Goal: Find specific page/section: Find specific page/section

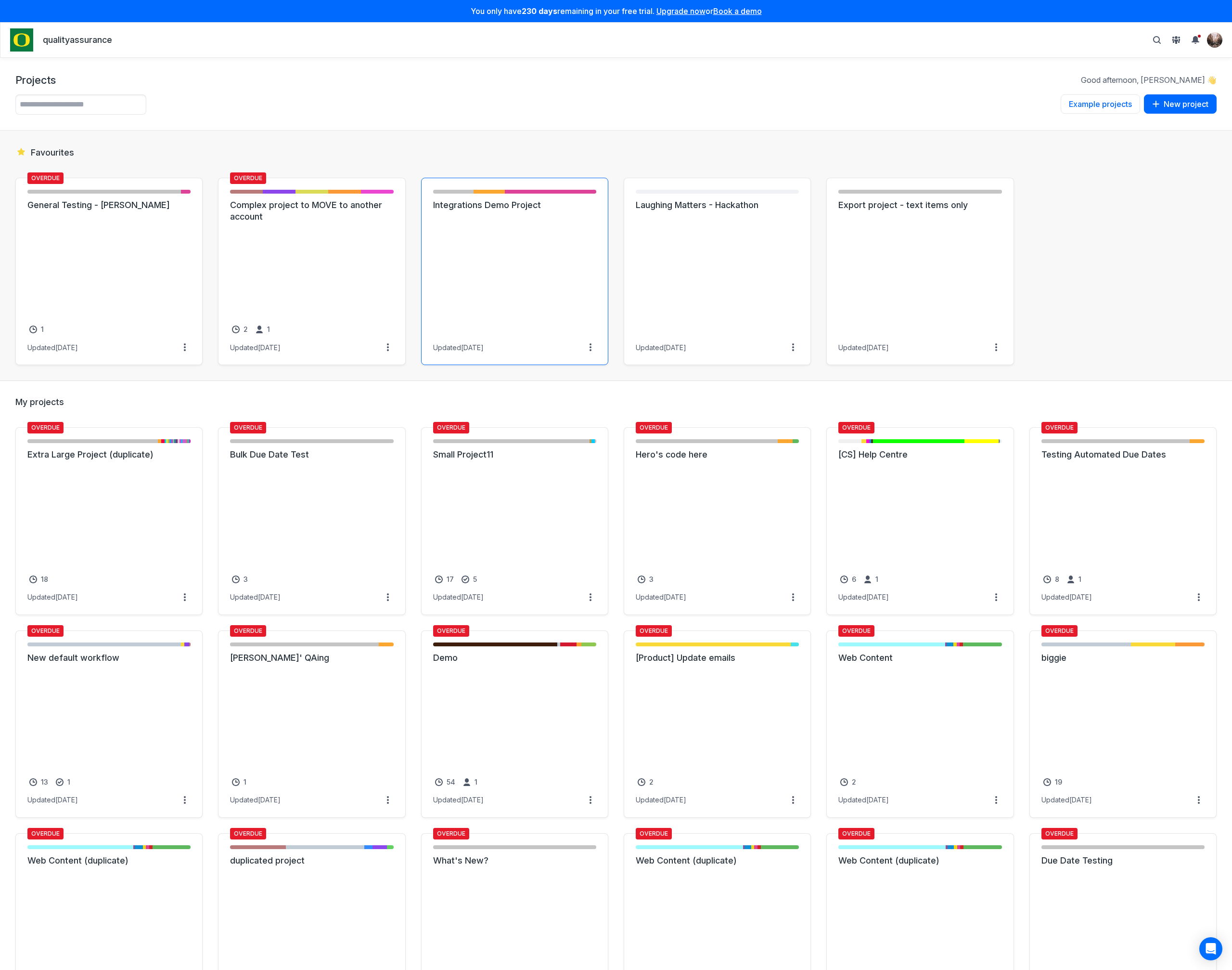
click at [533, 211] on link "Integrations Demo Project" at bounding box center [515, 205] width 164 height 12
click at [509, 211] on link "Integrations Demo Project" at bounding box center [515, 205] width 164 height 12
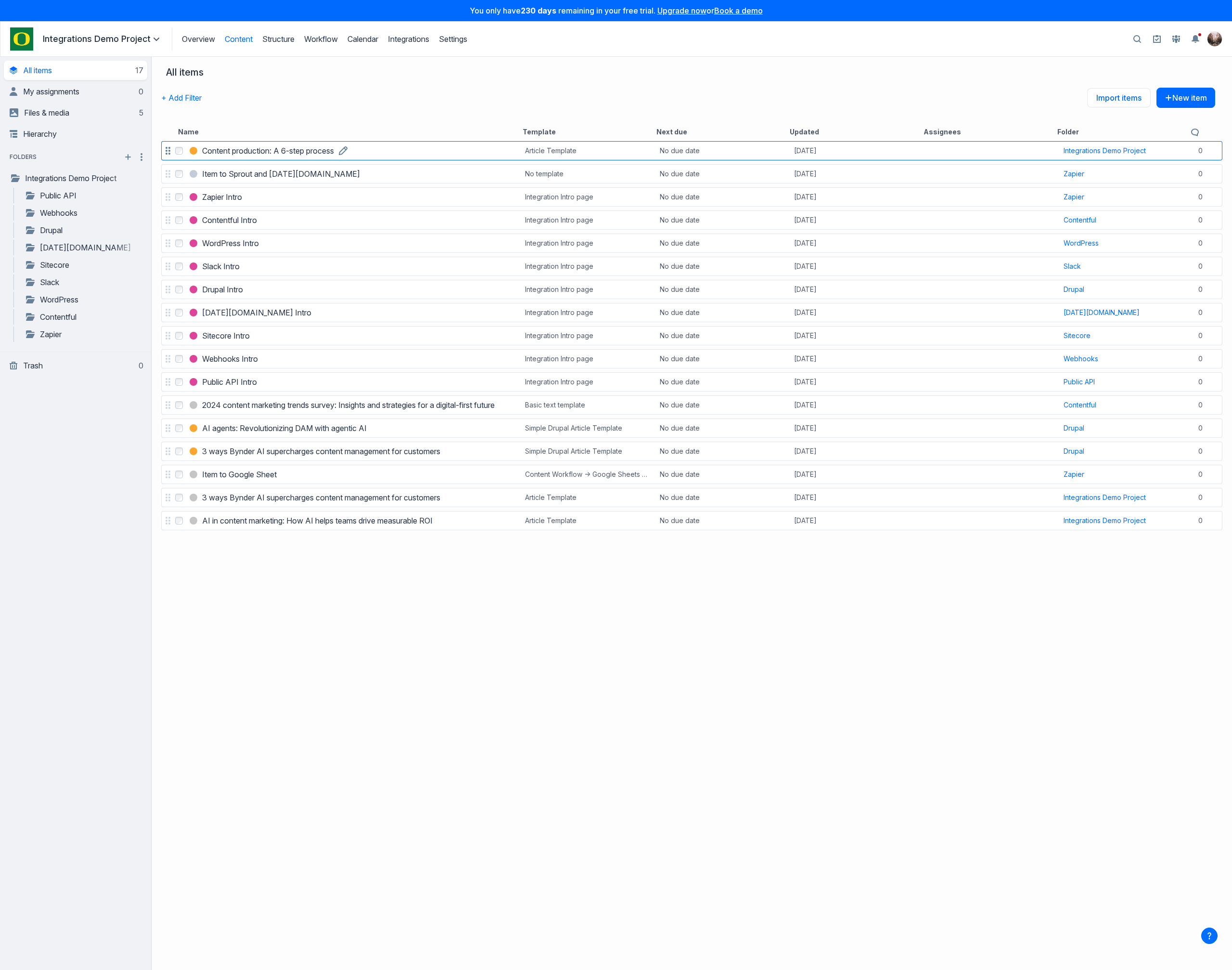
click at [281, 149] on h3 "Content production: A 6-step process" at bounding box center [268, 150] width 132 height 12
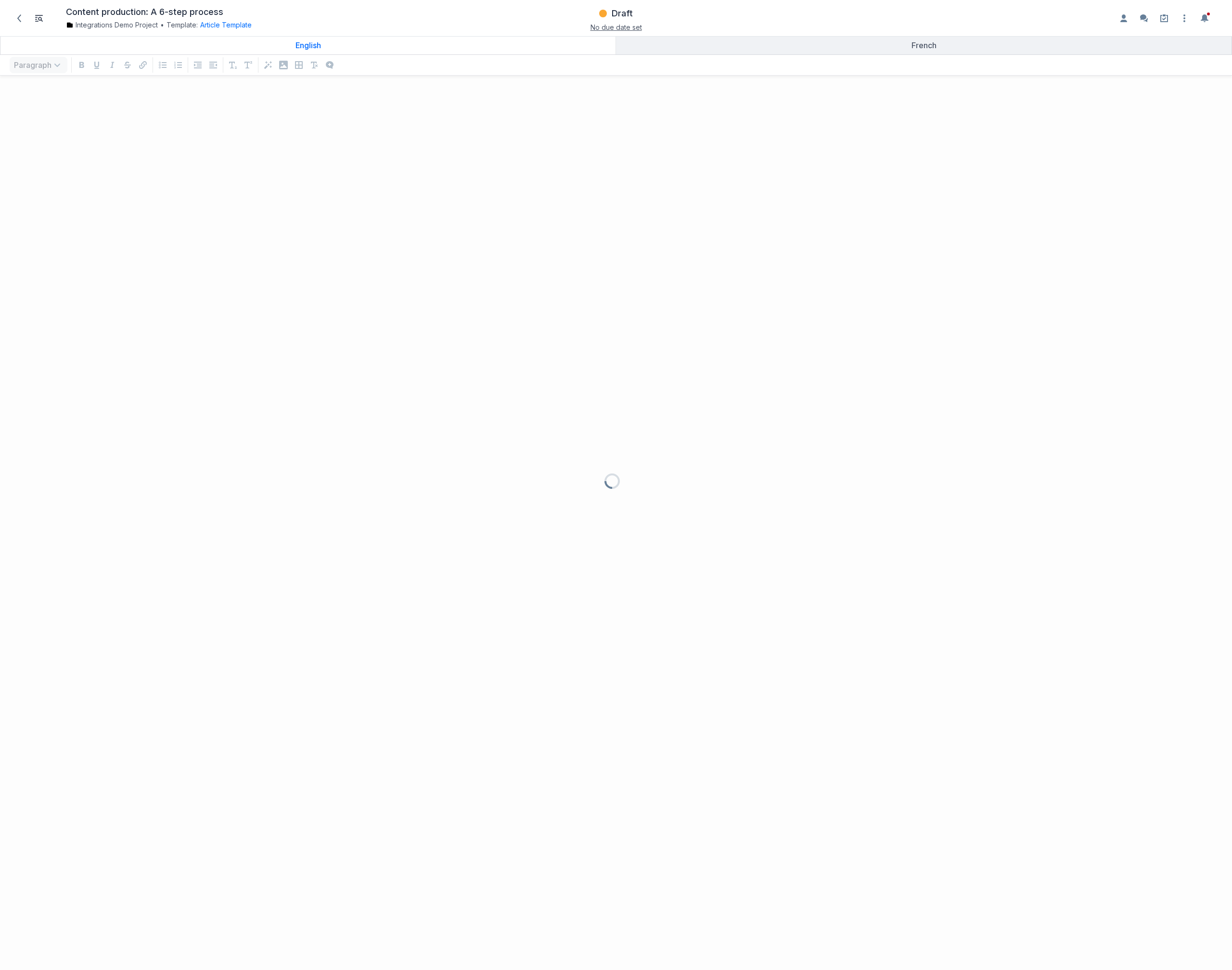
scroll to position [8, 8]
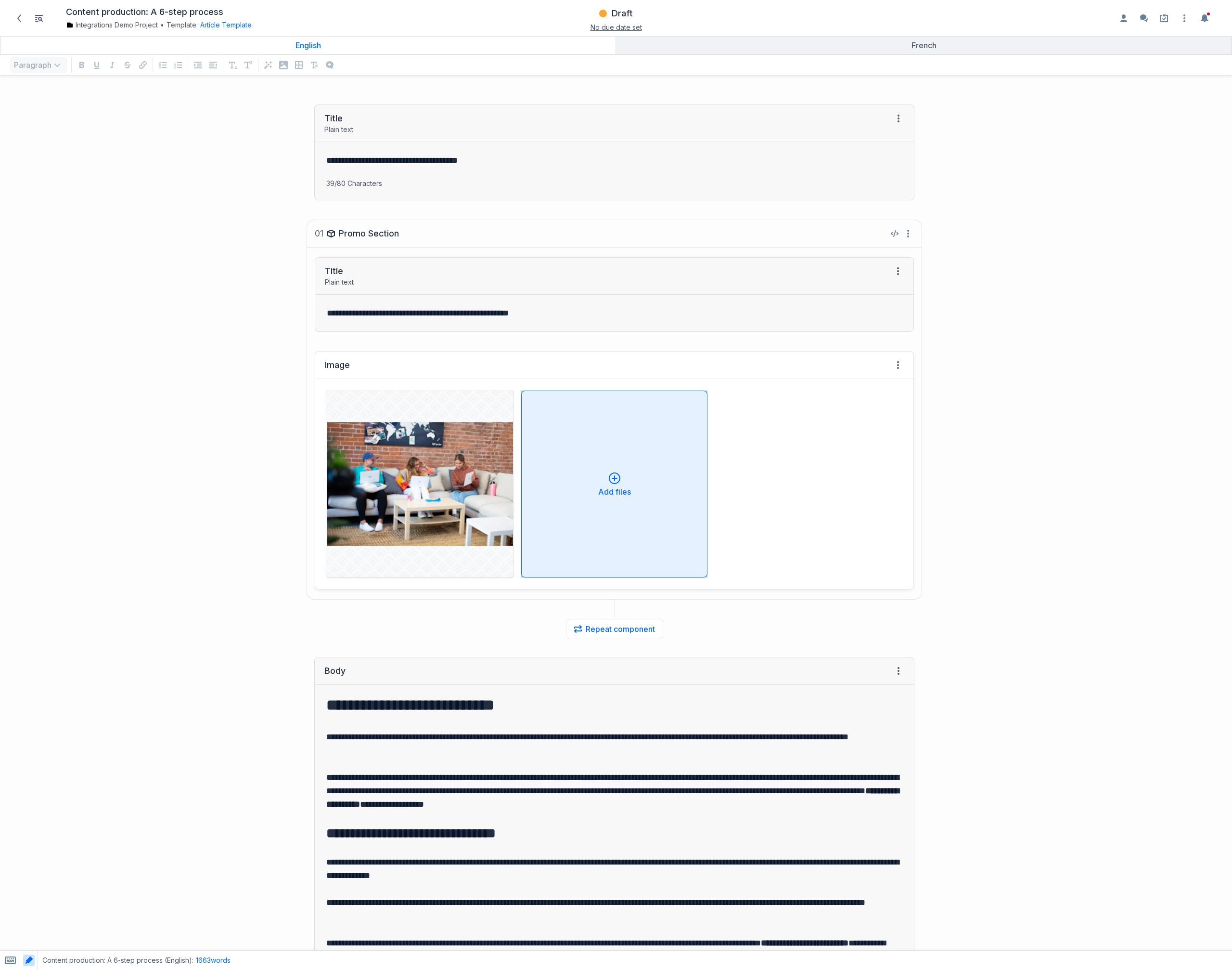
click at [622, 439] on button "Add files" at bounding box center [615, 484] width 187 height 187
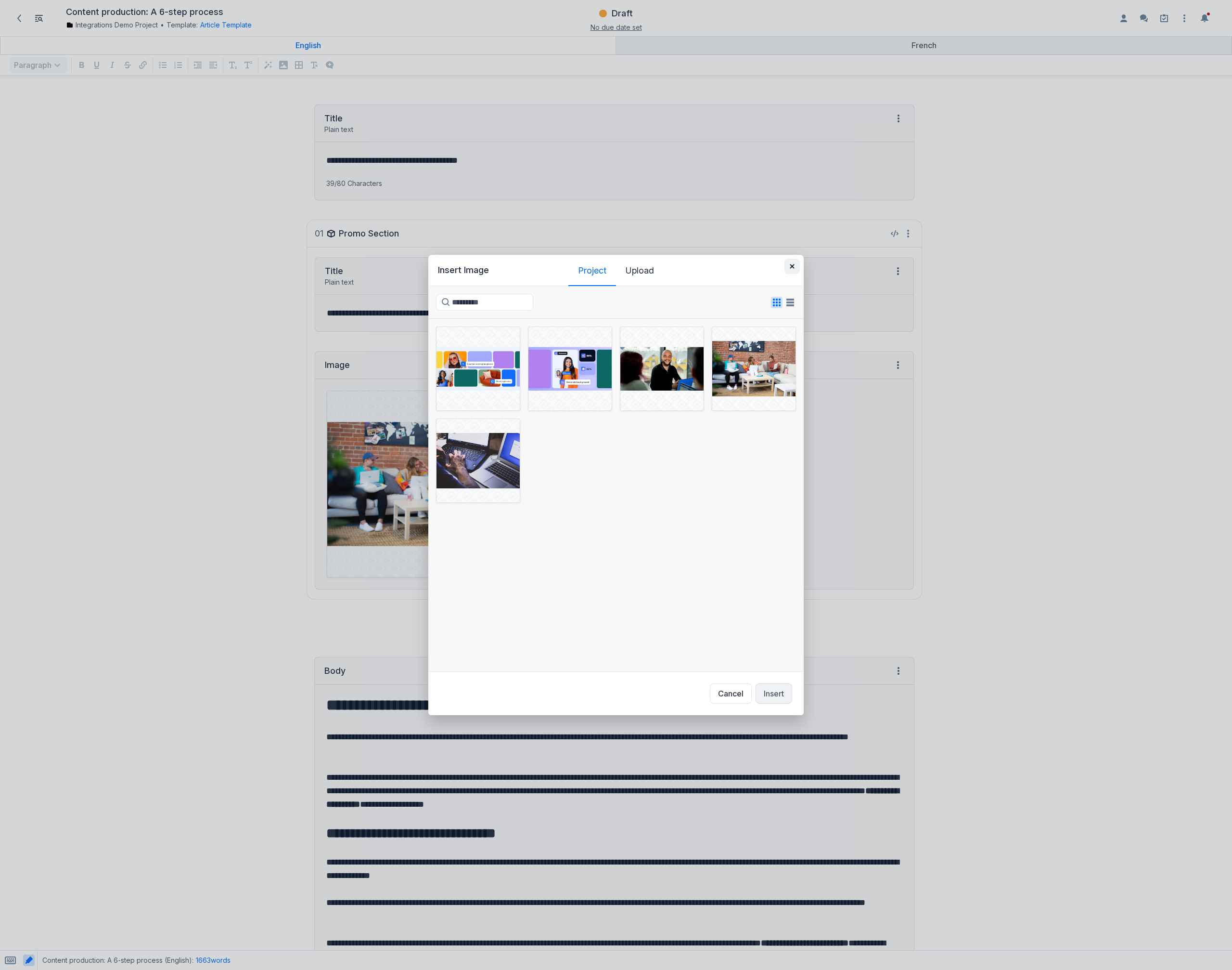
click at [793, 267] on icon "button" at bounding box center [792, 265] width 4 height 4
